Goal: Communication & Community: Answer question/provide support

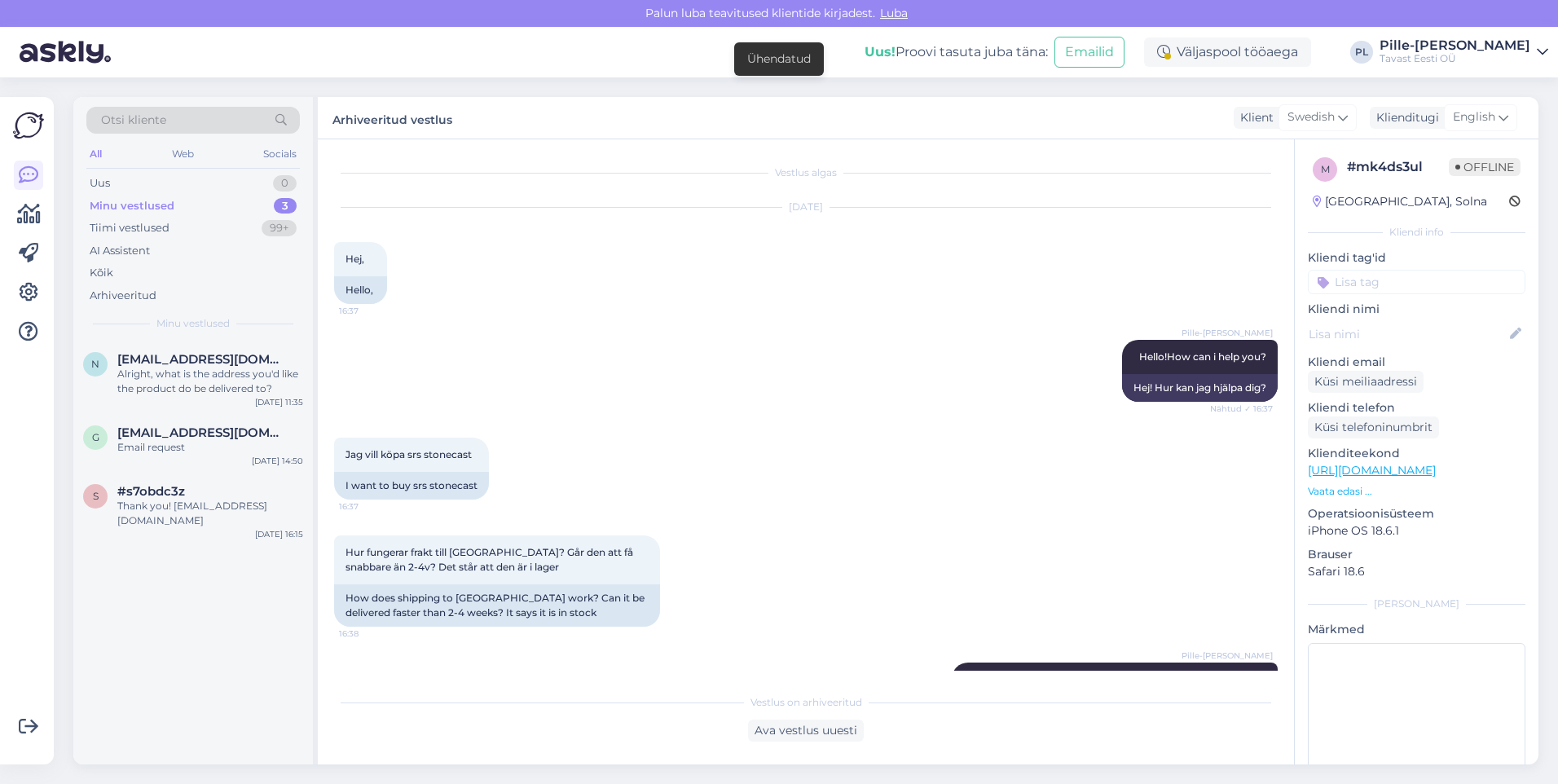
scroll to position [727, 0]
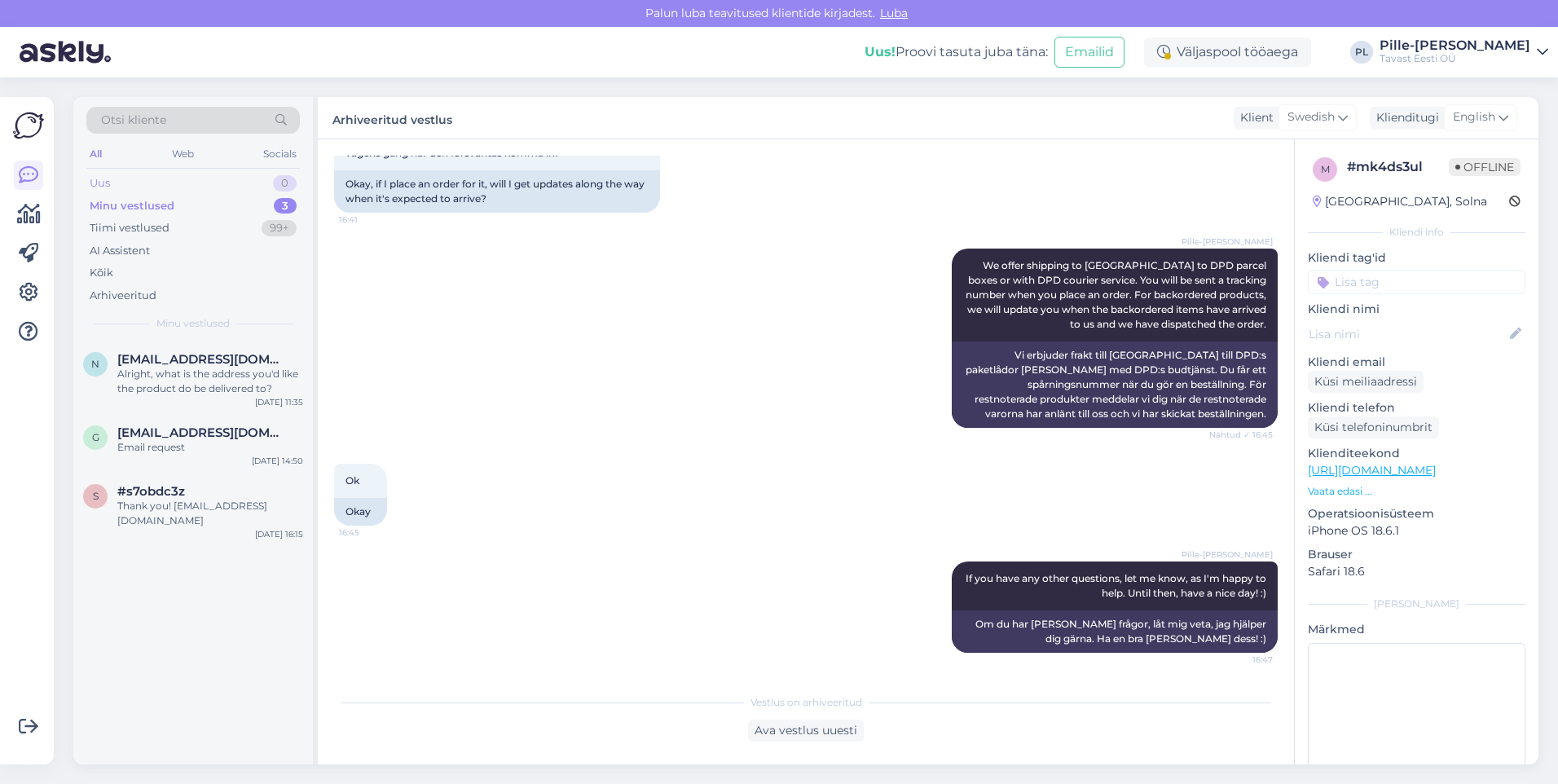
click at [155, 175] on div "Uus 0" at bounding box center [193, 183] width 213 height 23
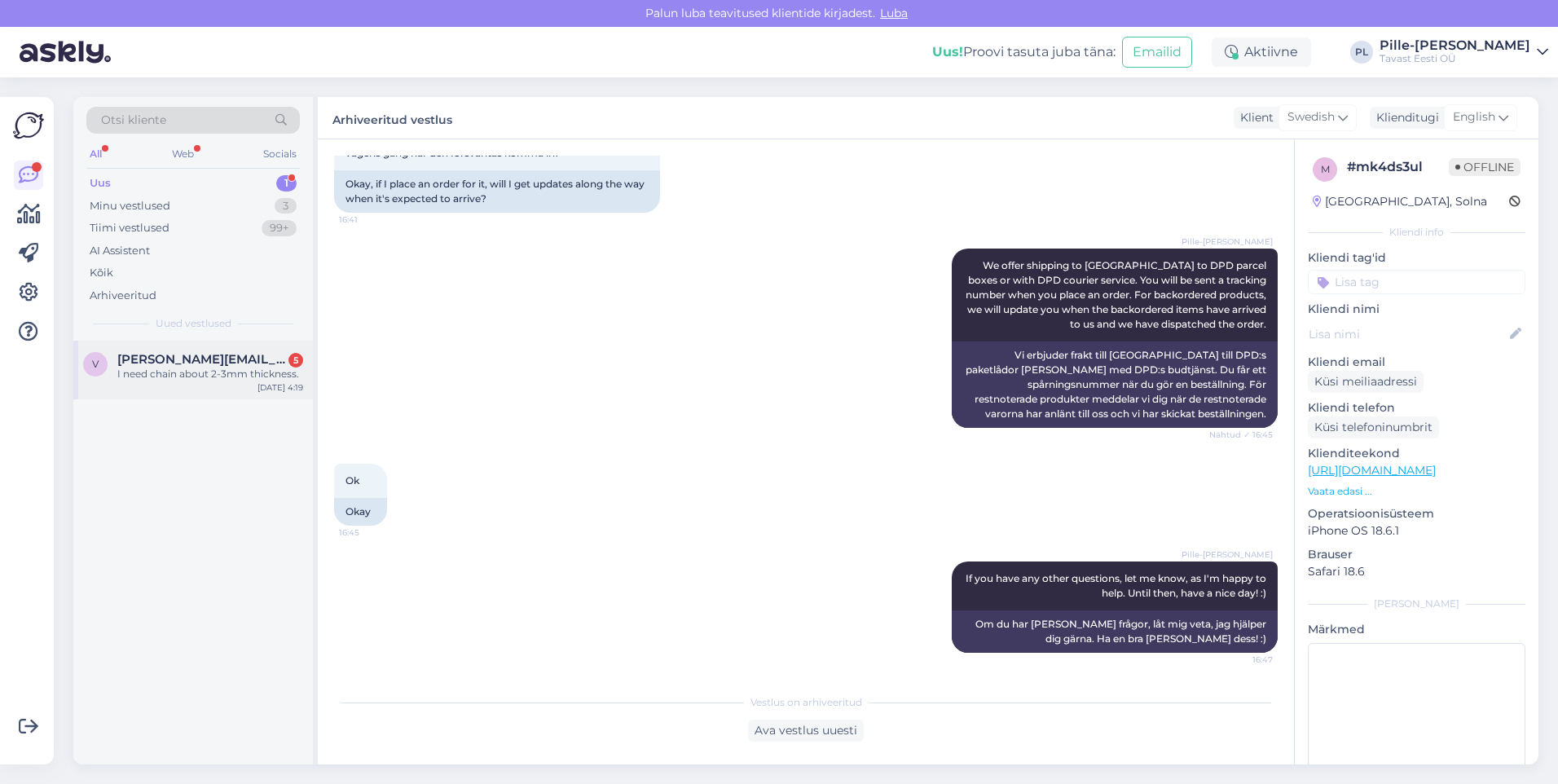
click at [199, 366] on div "I need chain about 2-3mm thickness." at bounding box center [211, 374] width 186 height 15
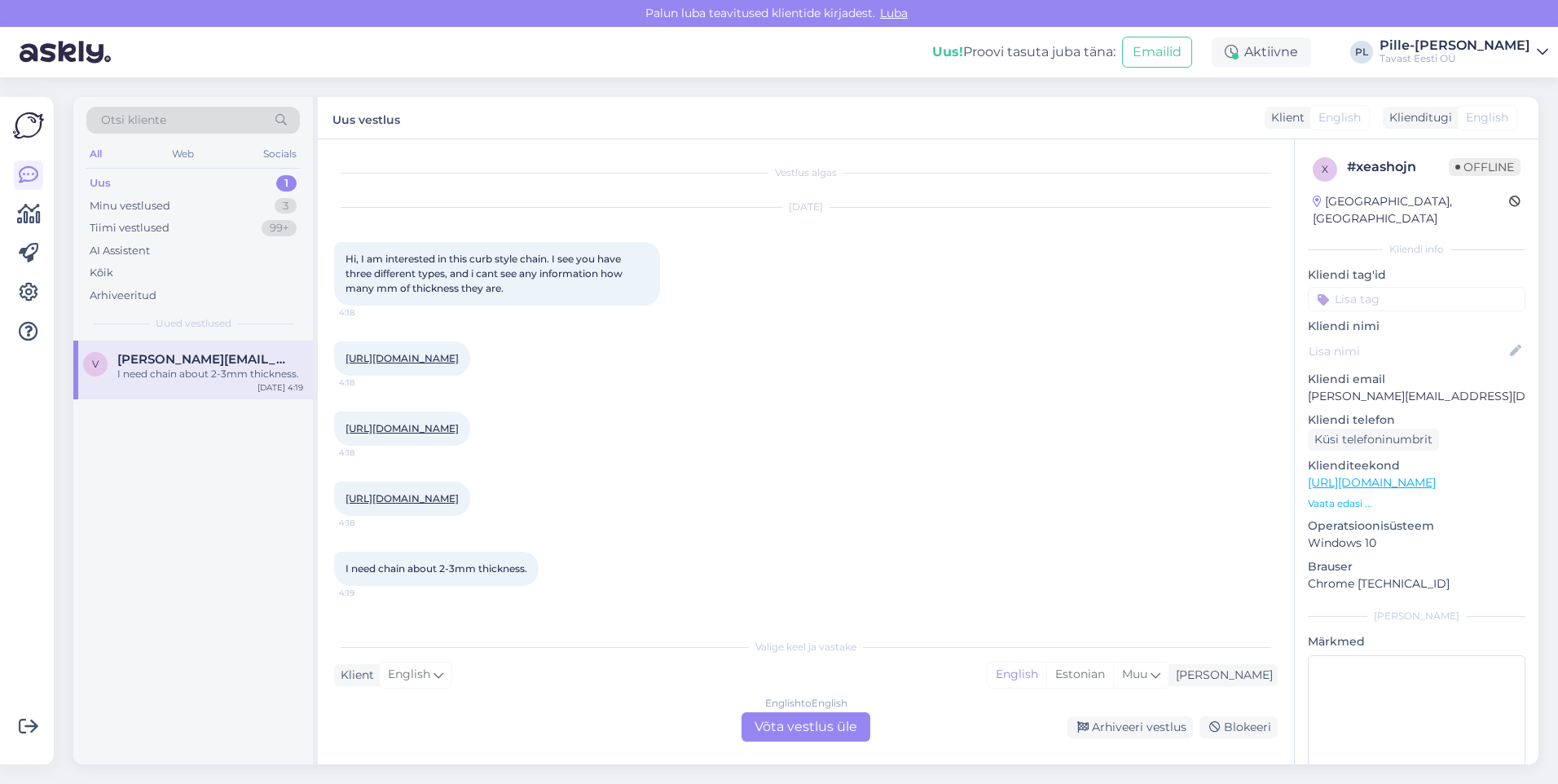
drag, startPoint x: 803, startPoint y: 334, endPoint x: 746, endPoint y: 306, distance: 63.5
click at [746, 324] on div "[URL][DOMAIN_NAME] 4:18" at bounding box center [805, 358] width 944 height 70
click at [828, 724] on div "English to English Võta vestlus üle" at bounding box center [805, 727] width 129 height 29
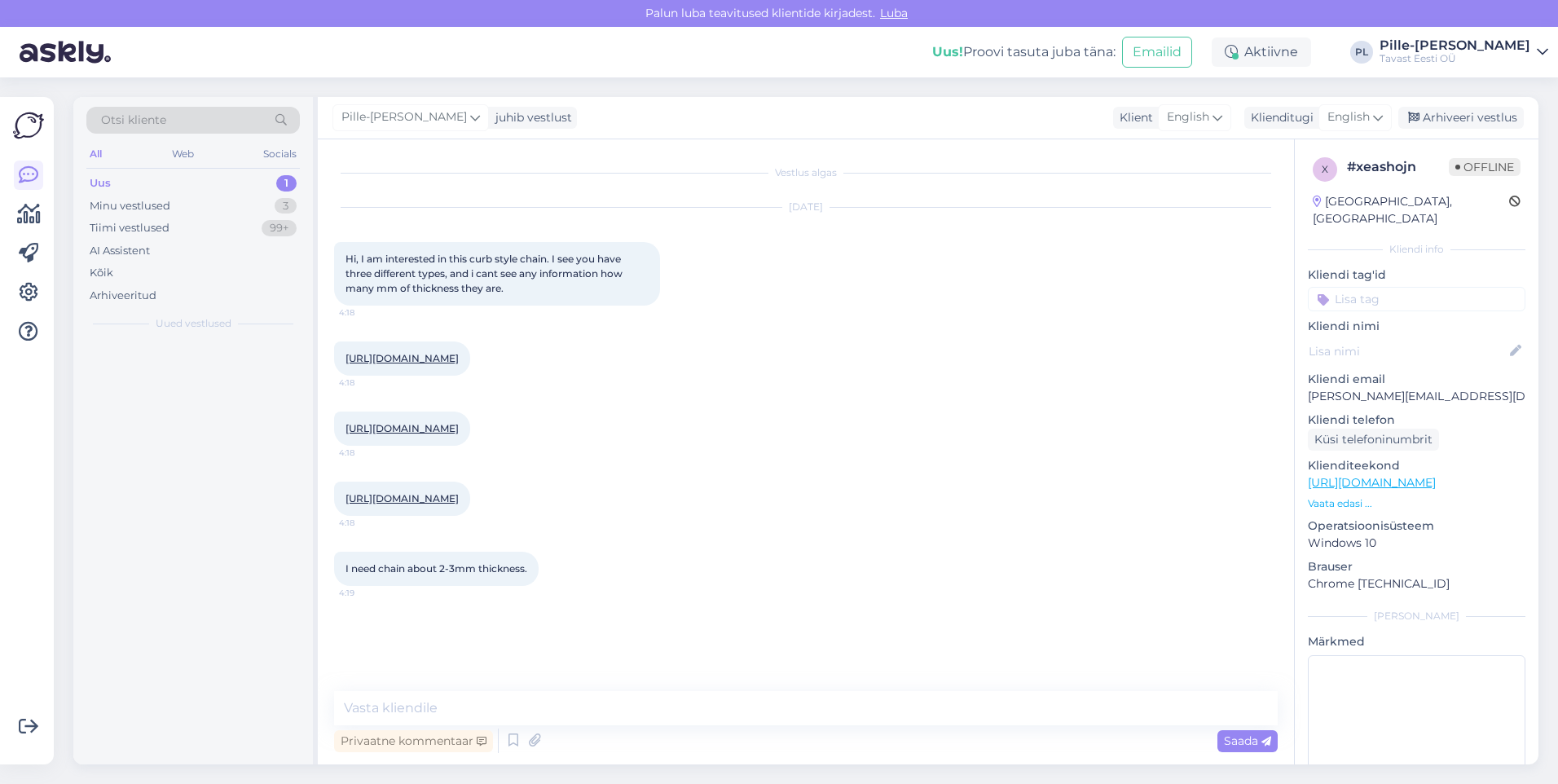
scroll to position [0, 0]
click at [803, 726] on div "Privaatne kommentaar Saada" at bounding box center [805, 740] width 944 height 31
click at [809, 713] on textarea at bounding box center [805, 708] width 944 height 35
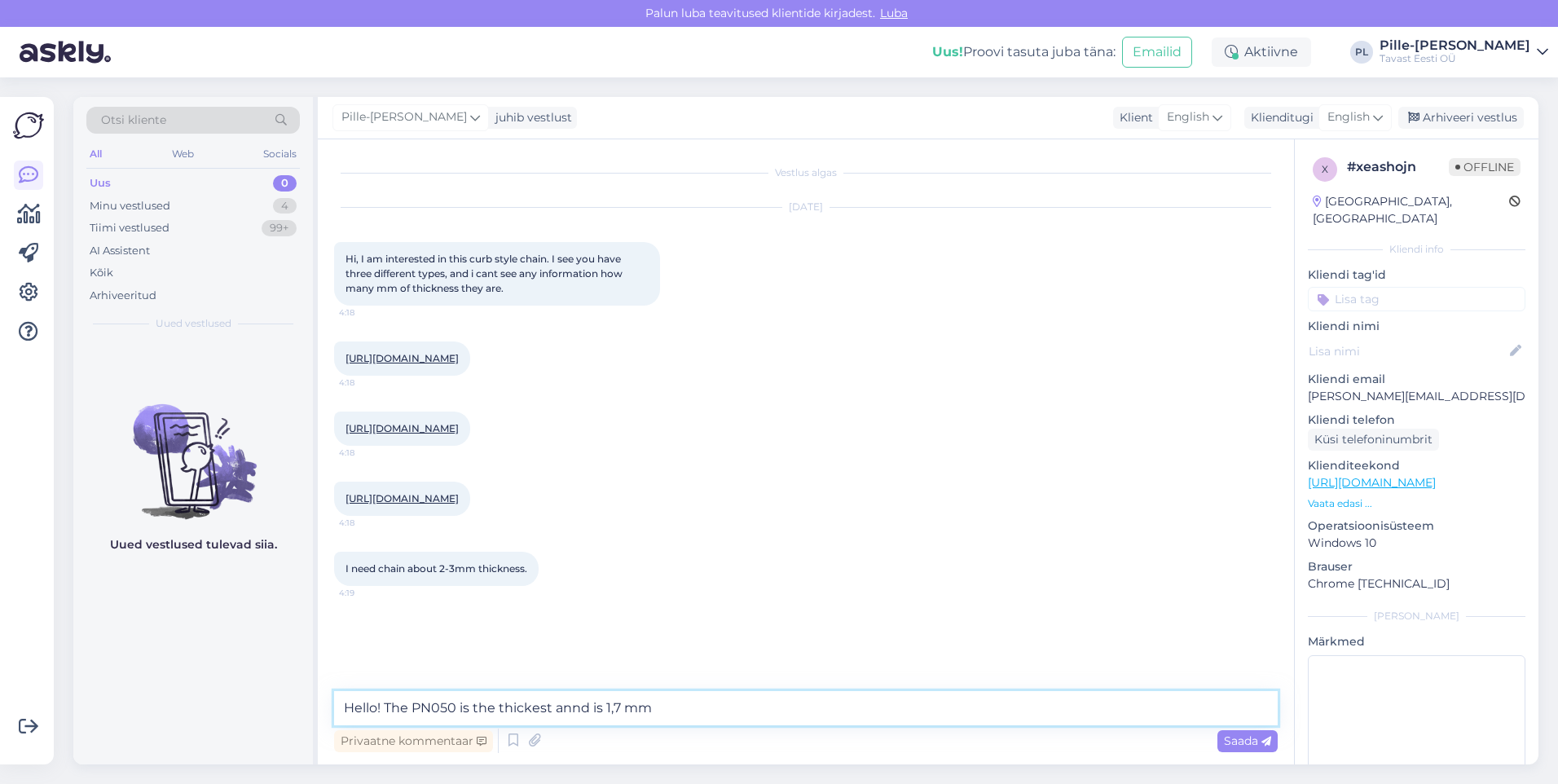
click at [578, 707] on textarea "Hello! The PN050 is the thickest annd is 1,7 mm" at bounding box center [805, 708] width 944 height 35
click at [692, 695] on textarea "Hello! The PN050 is the thickest and is 1,7 mm" at bounding box center [805, 708] width 944 height 35
type textarea "Hello! The PN050 is the thickest and is 1,7 mm."
click at [709, 698] on textarea "Hello! The PN050 is the thickest and is 1,7 mm." at bounding box center [805, 708] width 944 height 35
click at [700, 715] on textarea "Hello! The PN050 is the thickest and is 1,7 mm." at bounding box center [805, 708] width 944 height 35
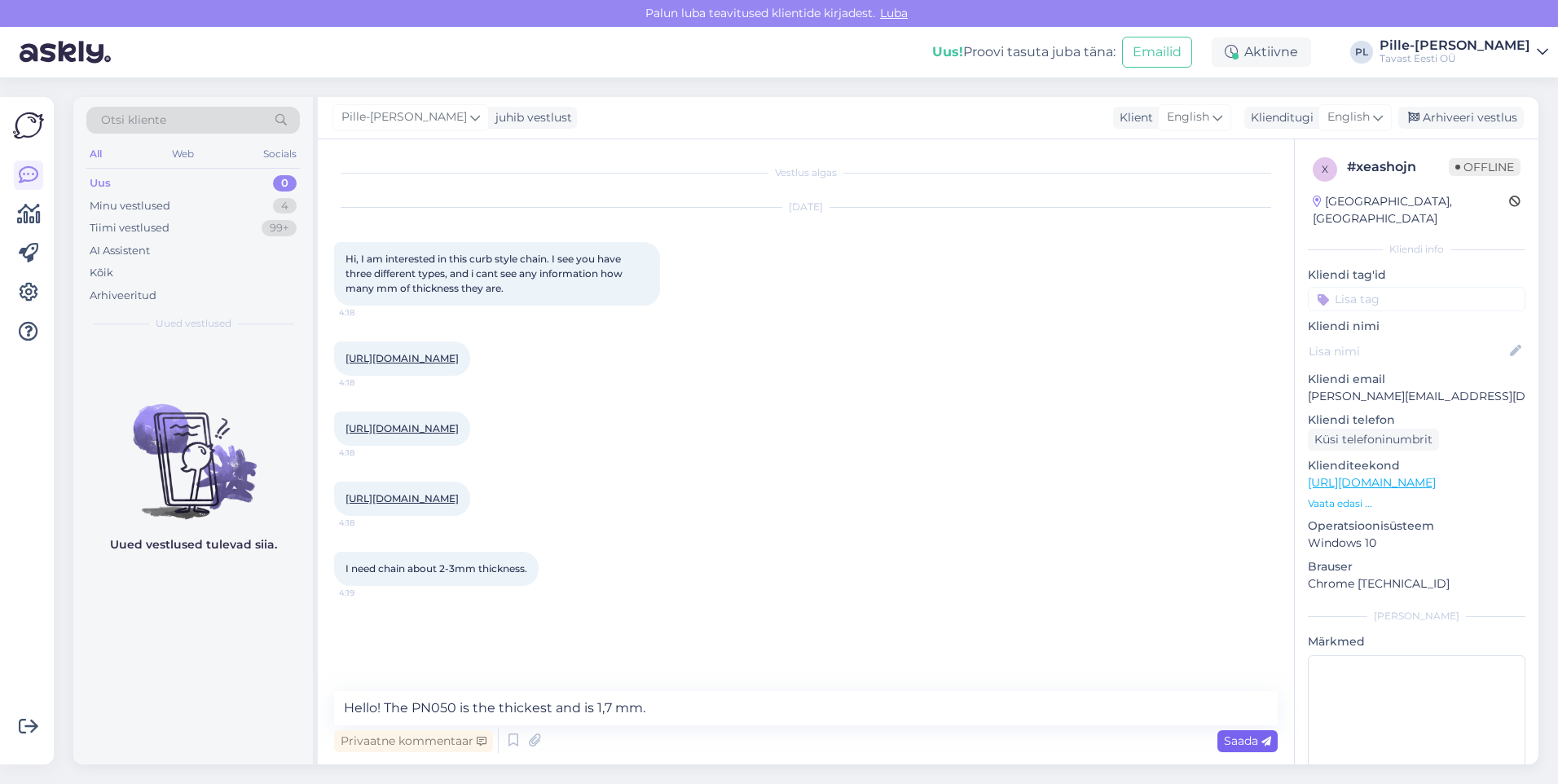
click at [1238, 736] on span "Saada" at bounding box center [1247, 740] width 47 height 15
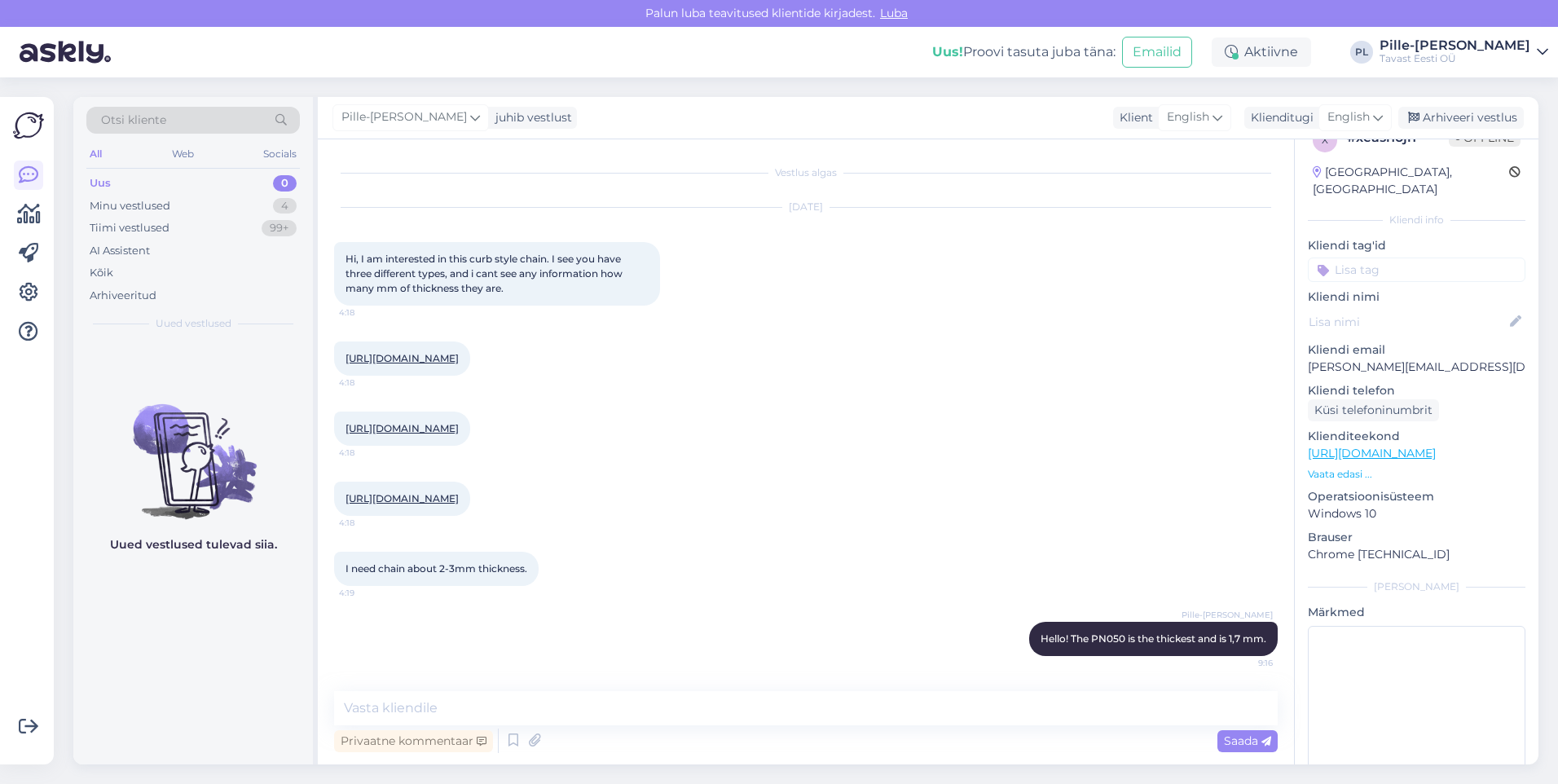
scroll to position [45, 0]
